Goal: Task Accomplishment & Management: Manage account settings

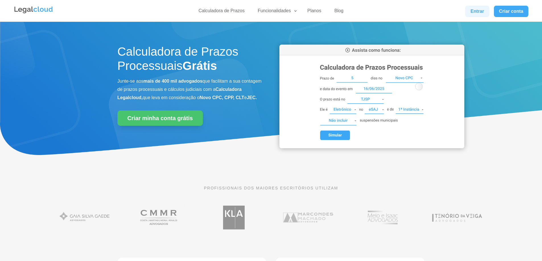
click at [469, 11] on link "Entrar" at bounding box center [477, 11] width 24 height 11
click at [473, 10] on link "Entrar" at bounding box center [477, 11] width 24 height 11
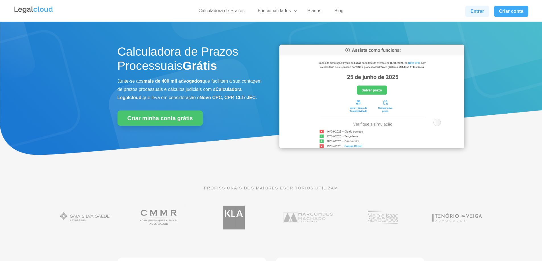
click at [473, 11] on link "Entrar" at bounding box center [477, 11] width 24 height 11
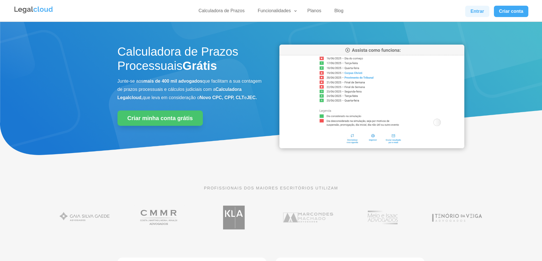
click at [472, 11] on link "Entrar" at bounding box center [477, 11] width 24 height 11
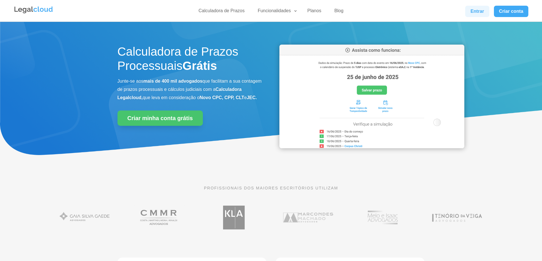
click at [472, 11] on link "Entrar" at bounding box center [477, 11] width 24 height 11
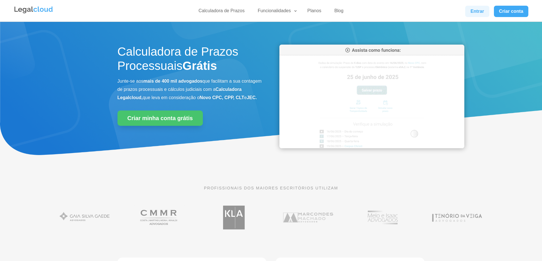
click at [472, 11] on link "Entrar" at bounding box center [477, 11] width 24 height 11
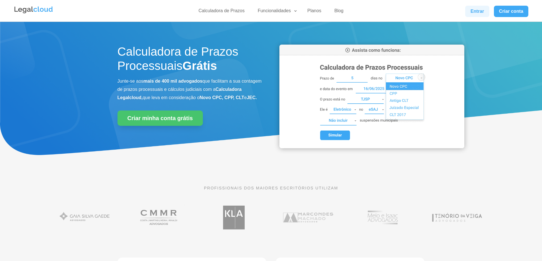
click at [472, 11] on link "Entrar" at bounding box center [477, 11] width 24 height 11
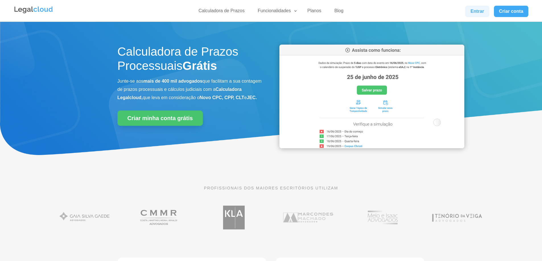
click at [472, 11] on link "Entrar" at bounding box center [477, 11] width 24 height 11
click at [473, 11] on link "Entrar" at bounding box center [477, 11] width 24 height 11
